Goal: Information Seeking & Learning: Learn about a topic

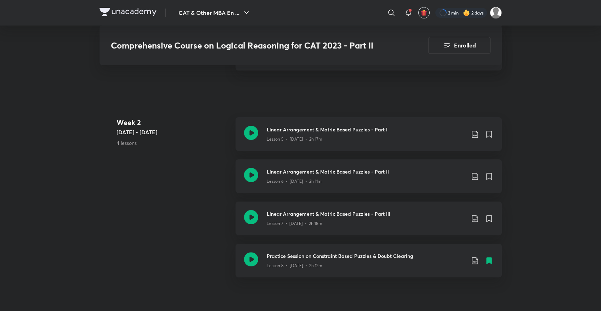
scroll to position [463, 0]
click at [250, 213] on icon at bounding box center [251, 217] width 14 height 14
click at [253, 175] on icon at bounding box center [251, 175] width 14 height 14
click at [255, 217] on icon at bounding box center [251, 217] width 14 height 14
